Goal: Task Accomplishment & Management: Complete application form

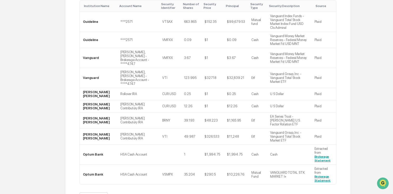
scroll to position [167, 0]
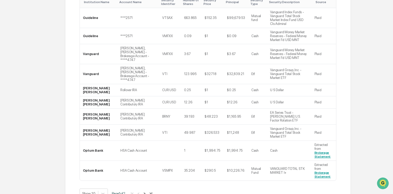
click at [147, 191] on button ">" at bounding box center [144, 193] width 5 height 4
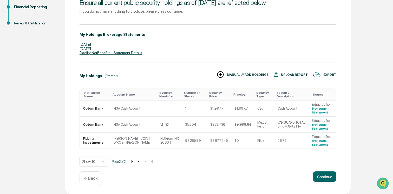
scroll to position [87, 0]
click at [320, 176] on button "Continue" at bounding box center [324, 177] width 23 height 10
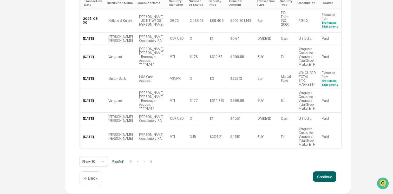
scroll to position [178, 0]
click at [327, 174] on button "Continue" at bounding box center [324, 177] width 23 height 10
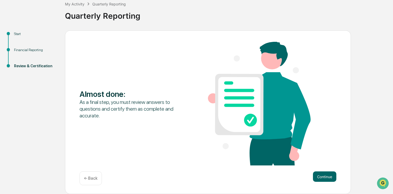
scroll to position [32, 0]
click at [327, 174] on button "Continue" at bounding box center [324, 177] width 23 height 10
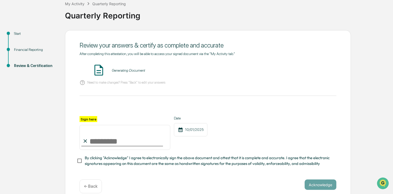
click at [113, 135] on input "Sign here" at bounding box center [125, 137] width 91 height 25
type input "**********"
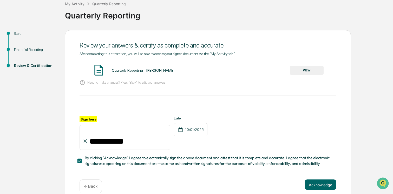
click at [297, 77] on div "Quarterly Reporting - [PERSON_NAME] VIEW" at bounding box center [208, 71] width 257 height 14
click at [296, 73] on button "VIEW" at bounding box center [307, 70] width 34 height 9
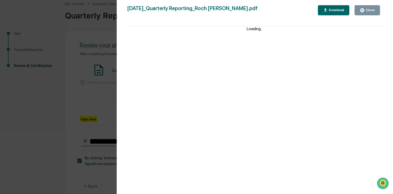
click at [365, 9] on div "Close" at bounding box center [370, 10] width 10 height 4
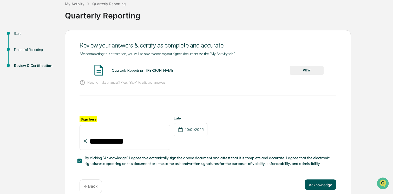
click at [316, 182] on button "Acknowledge" at bounding box center [321, 185] width 32 height 10
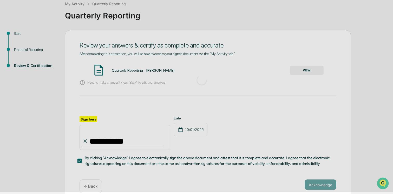
scroll to position [15, 0]
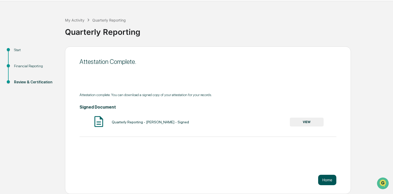
click at [328, 182] on button "Home" at bounding box center [327, 180] width 18 height 10
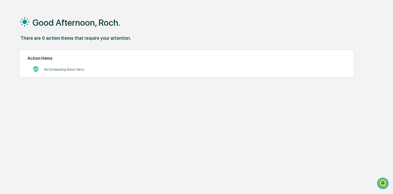
click at [61, 36] on div "0 action items" at bounding box center [58, 37] width 32 height 5
click at [61, 38] on div "0 action items" at bounding box center [58, 37] width 32 height 5
